Goal: Check status: Check status

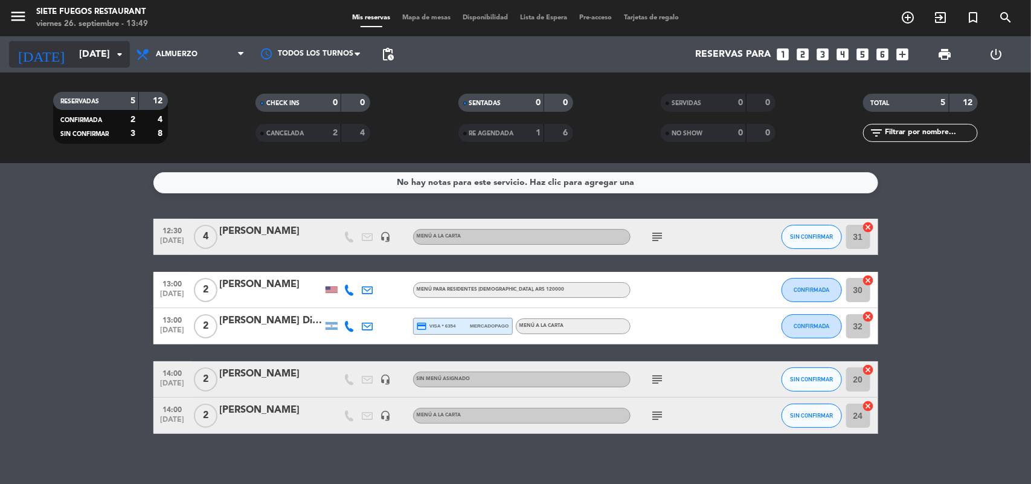
click at [73, 57] on input "[DATE]" at bounding box center [136, 55] width 127 height 24
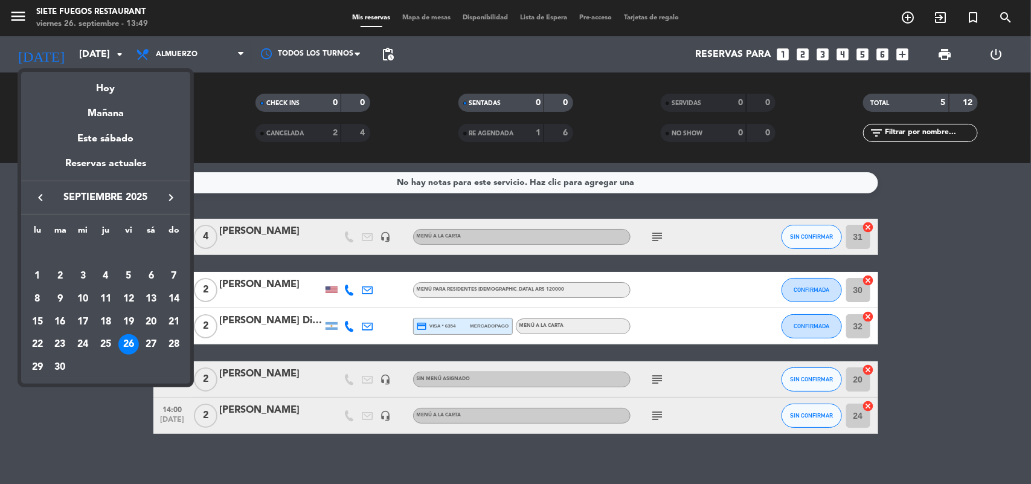
click at [169, 195] on icon "keyboard_arrow_right" at bounding box center [171, 197] width 14 height 14
click at [171, 197] on icon "keyboard_arrow_right" at bounding box center [171, 197] width 14 height 14
click at [57, 297] on div "11" at bounding box center [60, 299] width 21 height 21
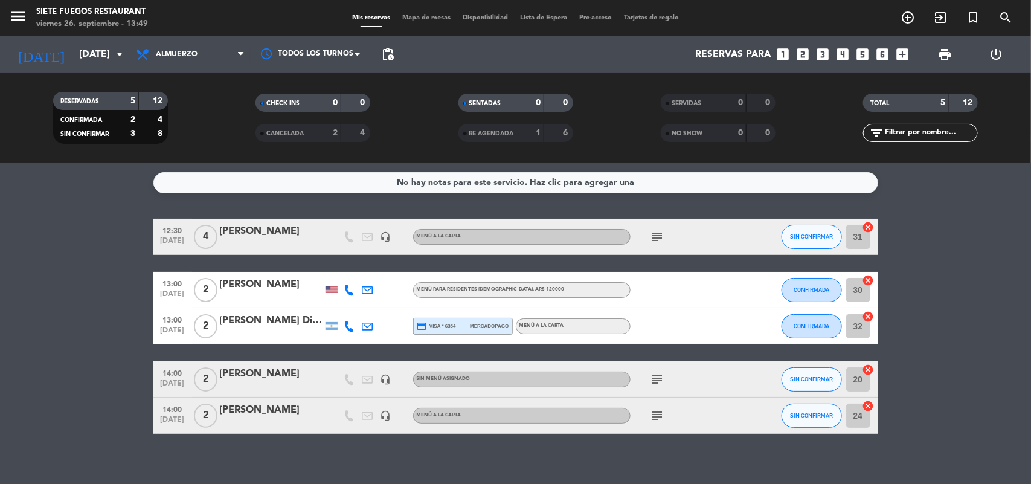
type input "[DATE]"
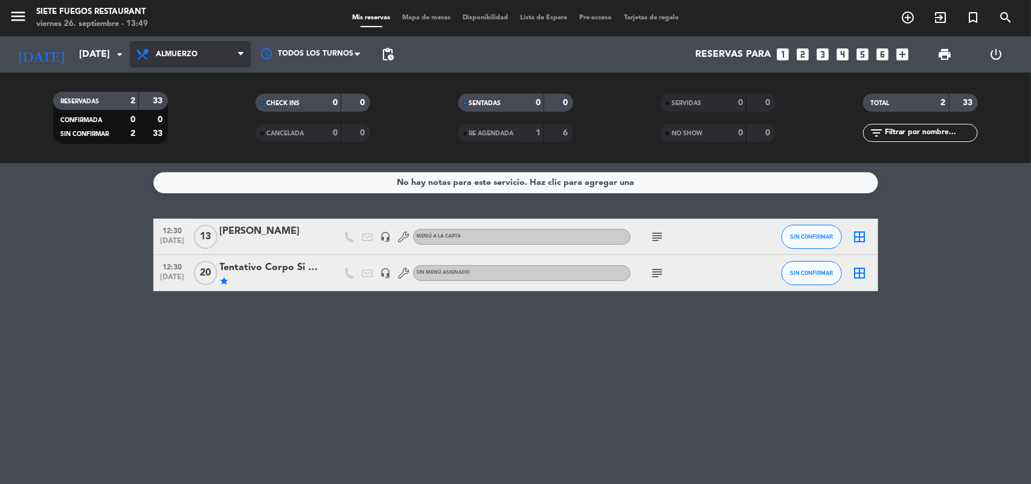
click at [189, 49] on span "Almuerzo" at bounding box center [190, 54] width 121 height 27
click at [186, 109] on div "menu Siete Fuegos Restaurant [DATE] 26. septiembre - 13:49 Mis reservas Mapa de…" at bounding box center [515, 81] width 1031 height 163
click at [190, 43] on span "Almuerzo" at bounding box center [190, 54] width 121 height 27
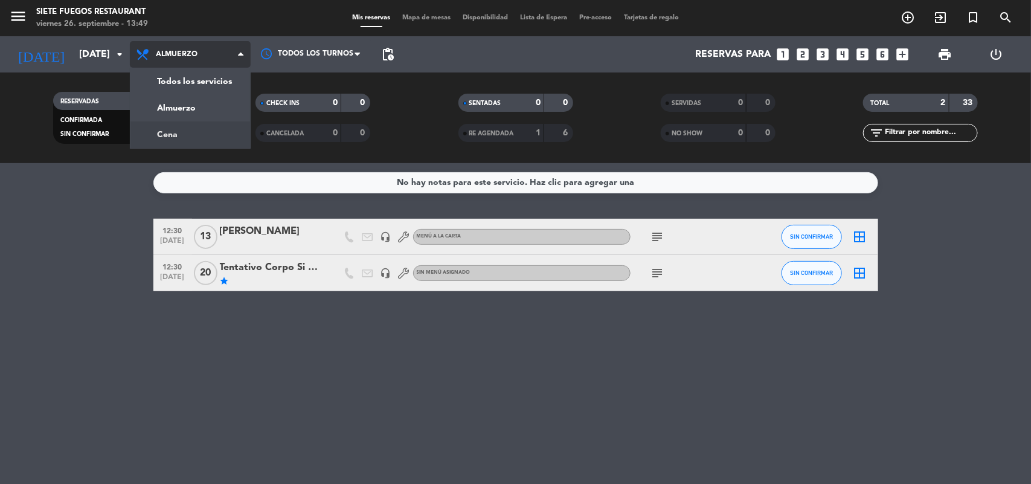
click at [213, 130] on div "menu Siete Fuegos Restaurant [DATE] 26. septiembre - 13:49 Mis reservas Mapa de…" at bounding box center [515, 81] width 1031 height 163
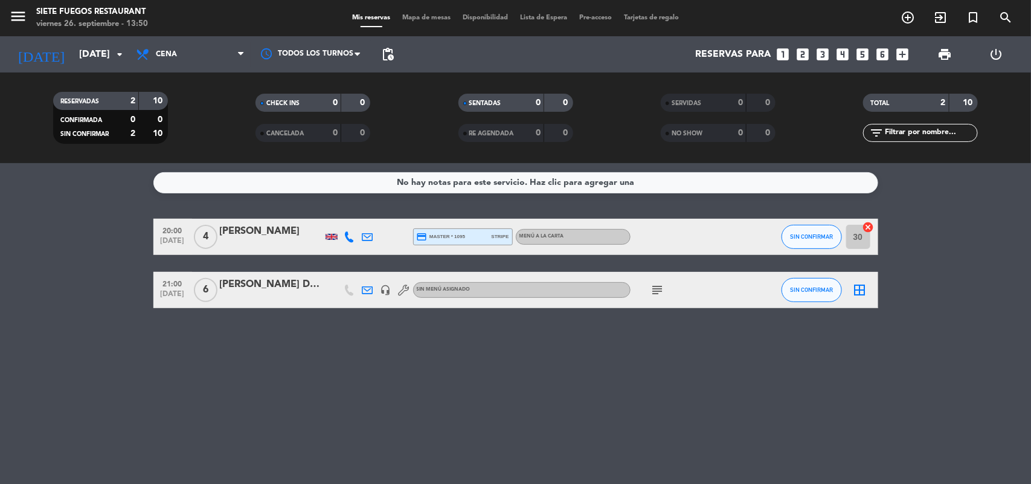
click at [650, 290] on span "subject" at bounding box center [658, 290] width 18 height 14
click at [653, 289] on icon "subject" at bounding box center [657, 290] width 14 height 14
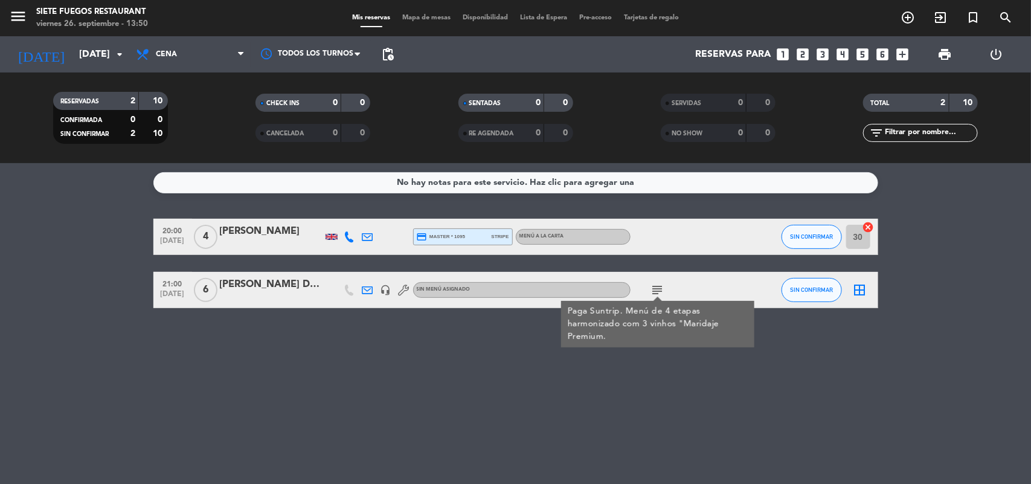
click at [655, 289] on icon "subject" at bounding box center [657, 290] width 14 height 14
